Goal: Task Accomplishment & Management: Complete application form

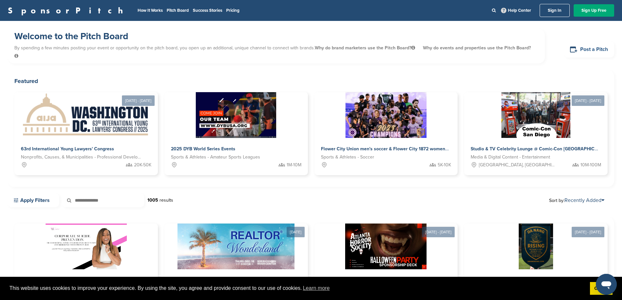
click at [583, 44] on link "Post a Pitch" at bounding box center [589, 50] width 50 height 16
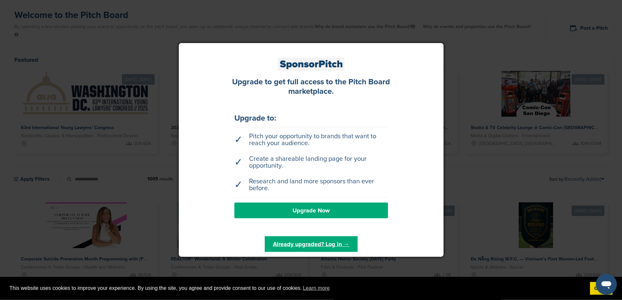
scroll to position [33, 0]
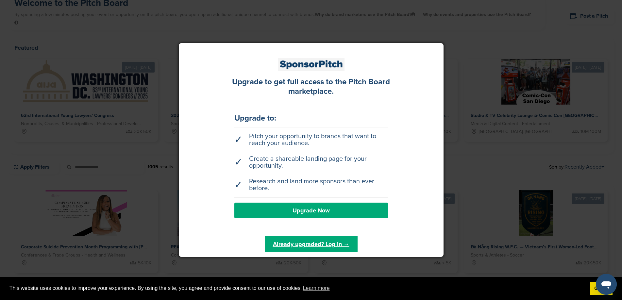
click at [302, 211] on link "Upgrade Now" at bounding box center [311, 211] width 154 height 16
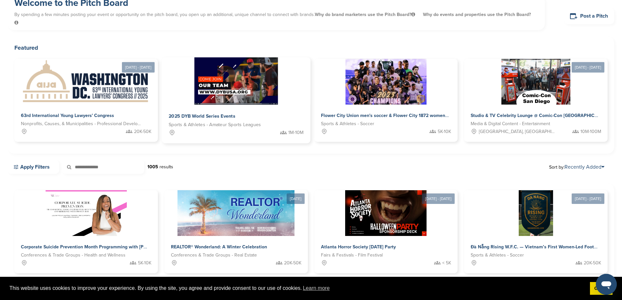
scroll to position [100, 0]
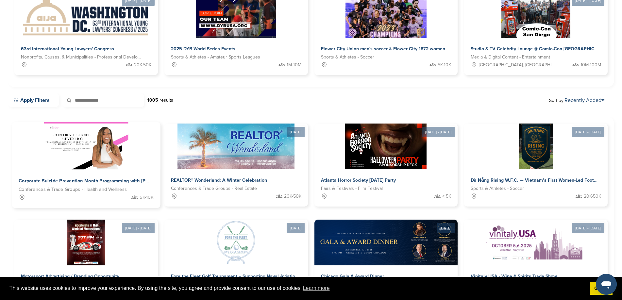
click at [51, 141] on img at bounding box center [86, 145] width 84 height 47
